Goal: Information Seeking & Learning: Learn about a topic

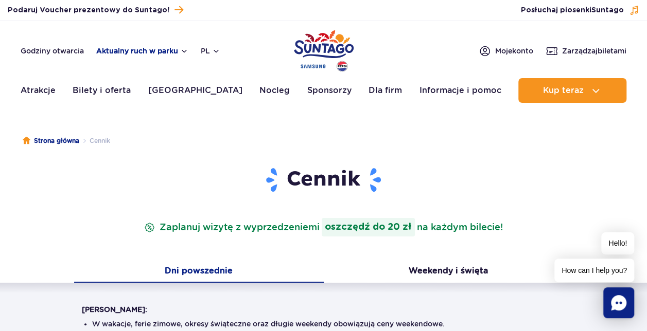
click at [123, 49] on button "Aktualny ruch w parku" at bounding box center [142, 51] width 92 height 8
click at [156, 50] on button "Aktualny ruch w parku" at bounding box center [142, 51] width 92 height 8
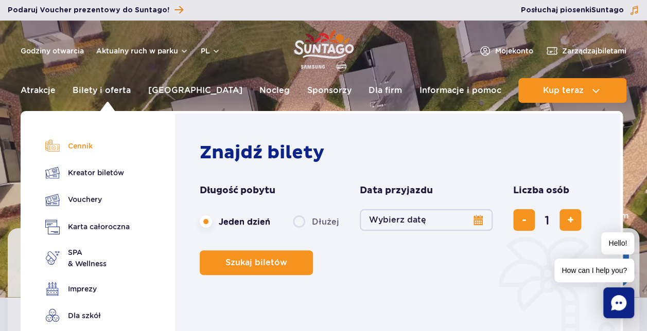
click at [81, 143] on link "Cennik" at bounding box center [87, 146] width 84 height 14
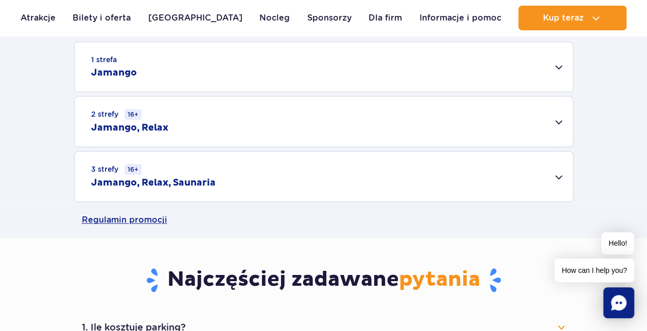
scroll to position [346, 0]
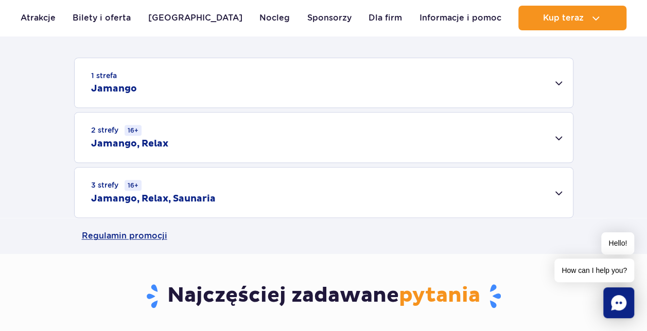
click at [452, 212] on div "3 strefy 16+ Jamango, Relax, Saunaria" at bounding box center [324, 193] width 498 height 50
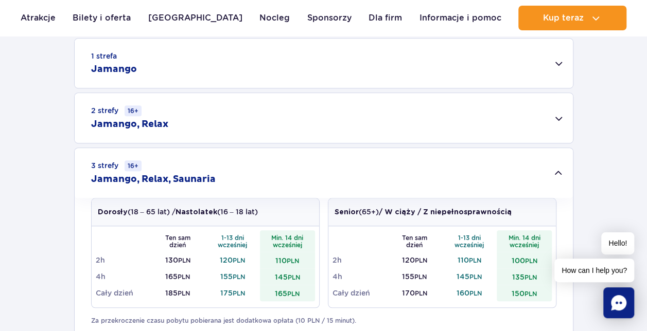
scroll to position [380, 0]
